Goal: Task Accomplishment & Management: Manage account settings

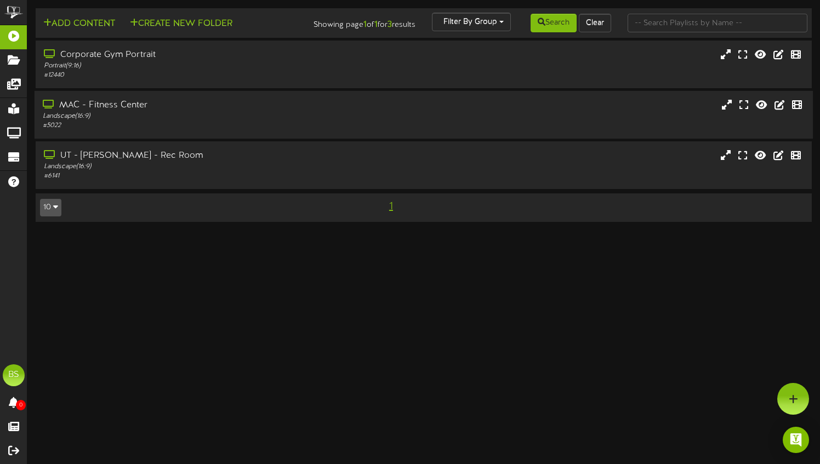
click at [168, 112] on div "MAC - Fitness Center" at bounding box center [197, 105] width 308 height 13
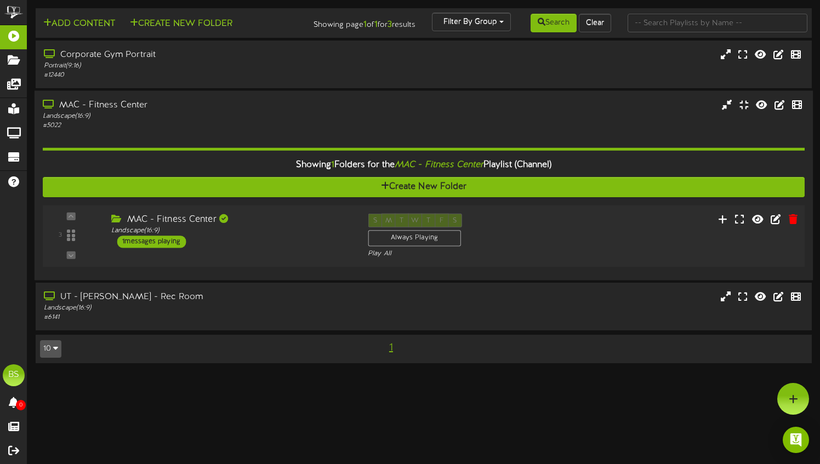
click at [606, 235] on div "3 ( 16:9" at bounding box center [424, 236] width 770 height 45
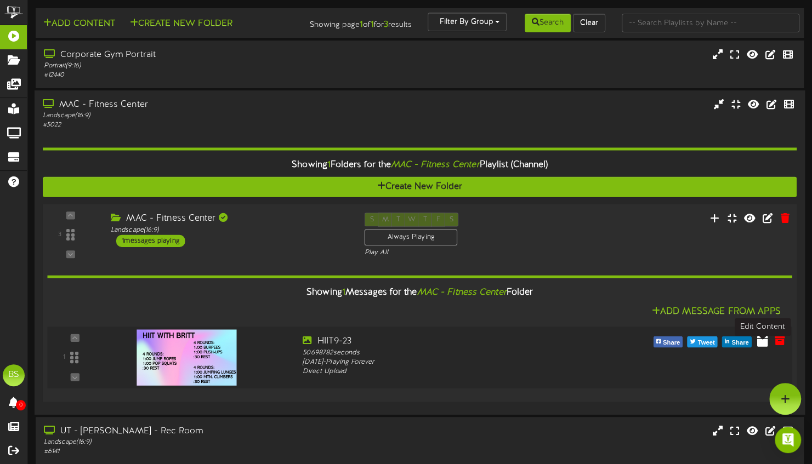
click at [764, 347] on icon at bounding box center [762, 340] width 11 height 12
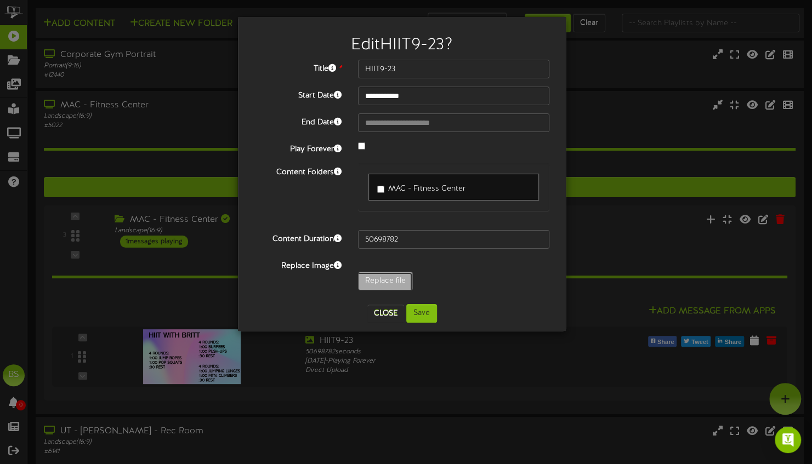
type input "**********"
type input "Weights8-6"
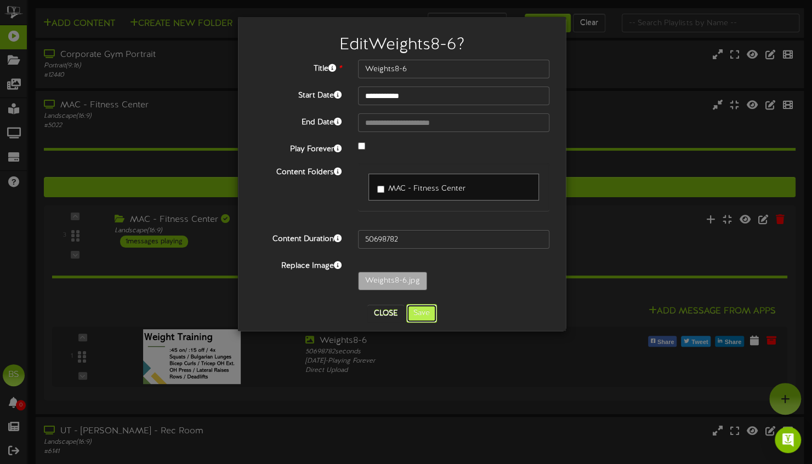
click at [426, 315] on button "Save" at bounding box center [421, 313] width 31 height 19
